Goal: Information Seeking & Learning: Learn about a topic

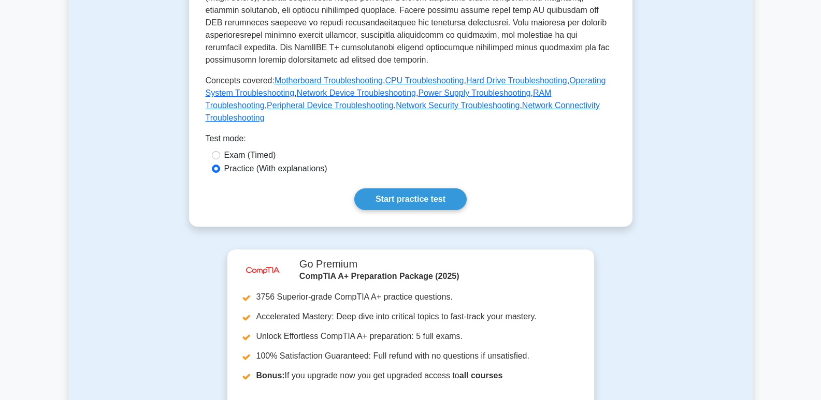
scroll to position [207, 0]
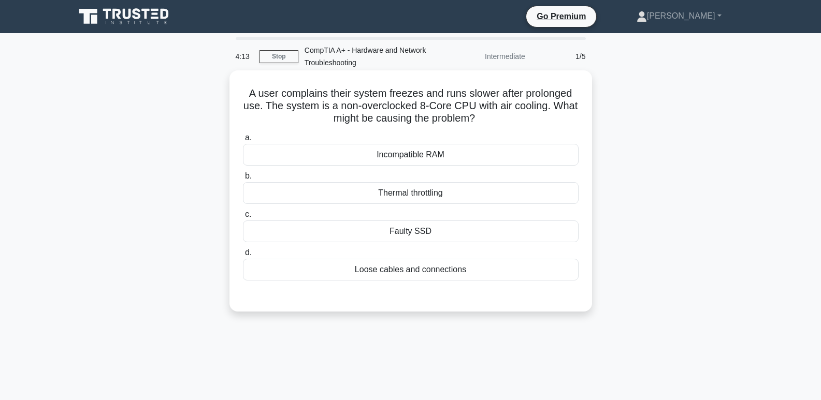
drag, startPoint x: 409, startPoint y: 230, endPoint x: 406, endPoint y: 203, distance: 26.6
click at [411, 227] on div "Faulty SSD" at bounding box center [410, 232] width 335 height 22
click at [243, 218] on input "c. Faulty SSD" at bounding box center [243, 214] width 0 height 7
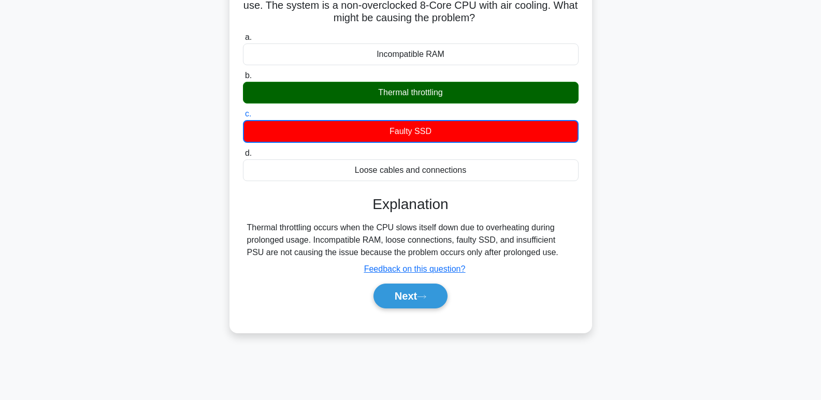
scroll to position [104, 0]
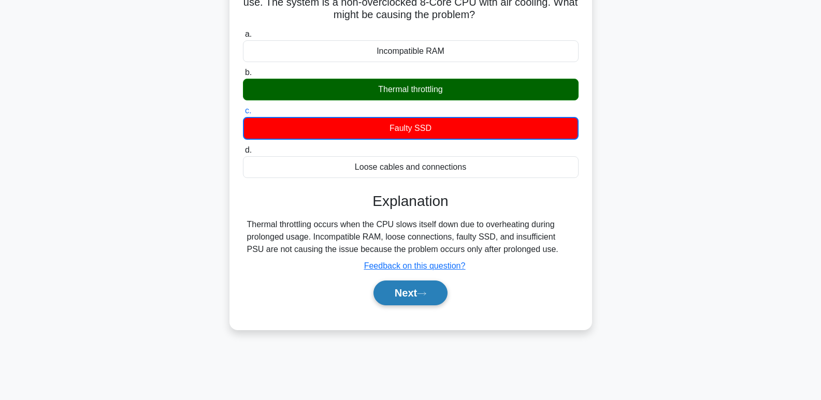
click at [398, 295] on button "Next" at bounding box center [410, 293] width 74 height 25
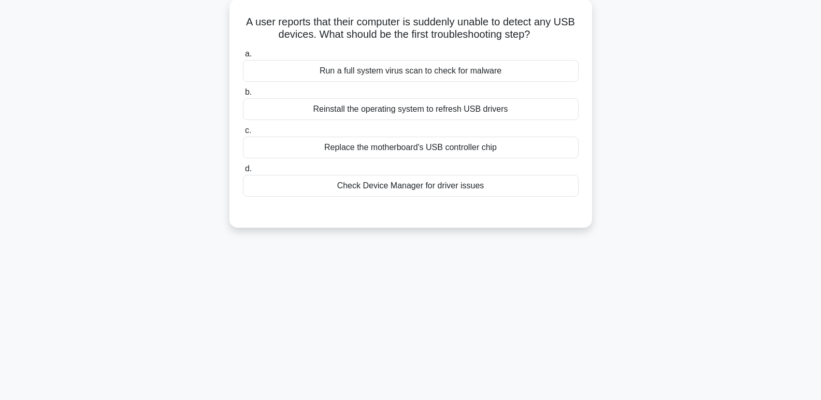
scroll to position [0, 0]
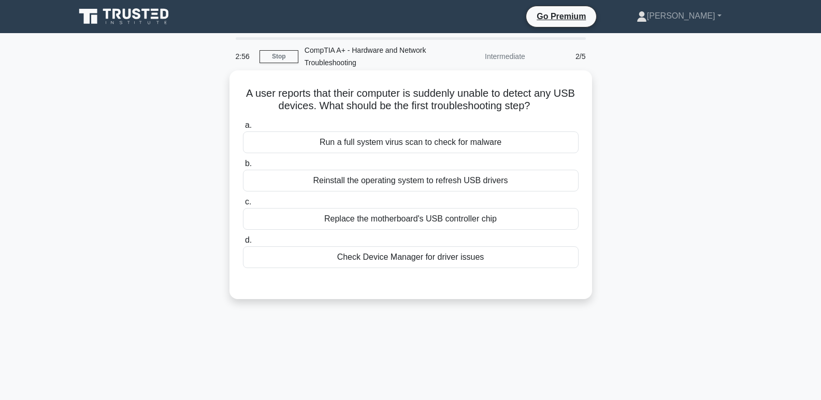
click at [420, 258] on div "Check Device Manager for driver issues" at bounding box center [410, 257] width 335 height 22
click at [243, 244] on input "d. Check Device Manager for driver issues" at bounding box center [243, 240] width 0 height 7
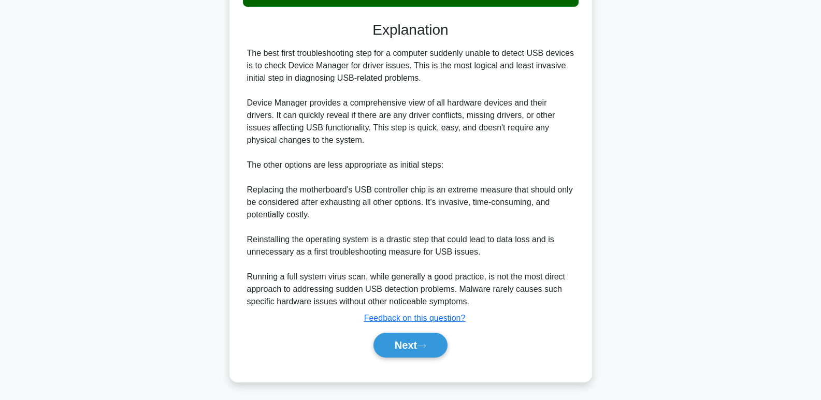
scroll to position [264, 0]
